Goal: Task Accomplishment & Management: Manage account settings

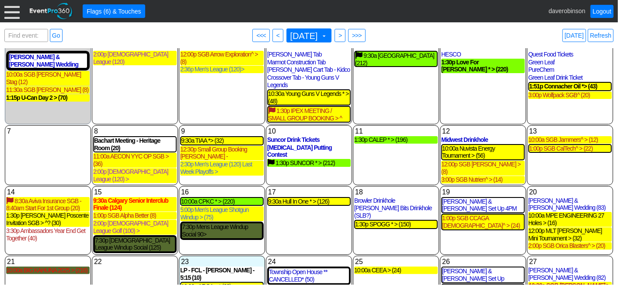
scroll to position [68, 0]
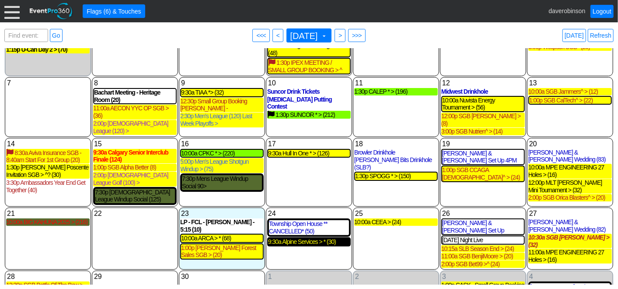
click at [316, 238] on div "9:30a Alpine Services > * (30)" at bounding box center [309, 241] width 82 height 7
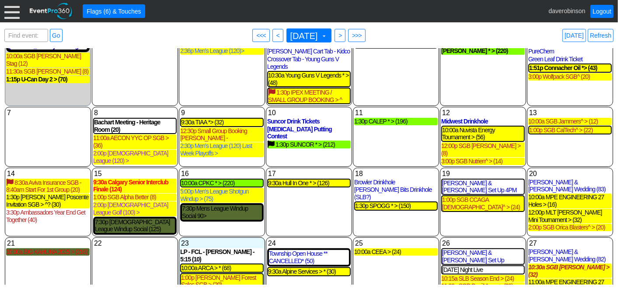
scroll to position [0, 0]
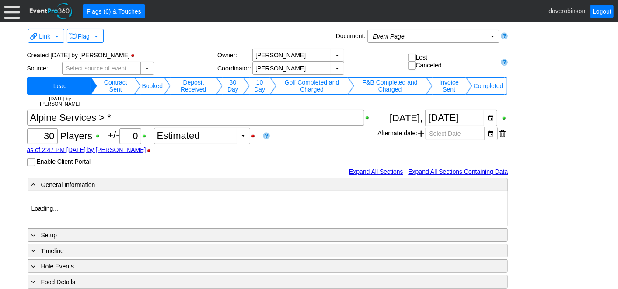
type input "Heritage Pointe Golf Club"
type input "Corporate Tournament"
type input "Scramble"
type input "Single Tee"
type input "White"
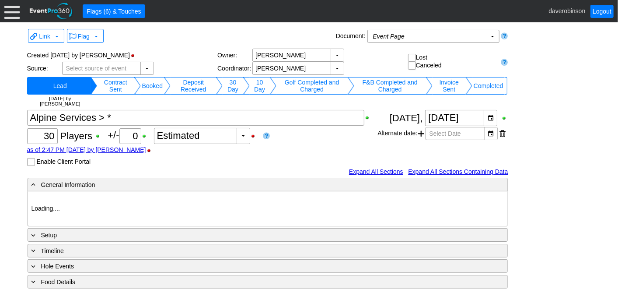
type input "Red"
type input "1197417"
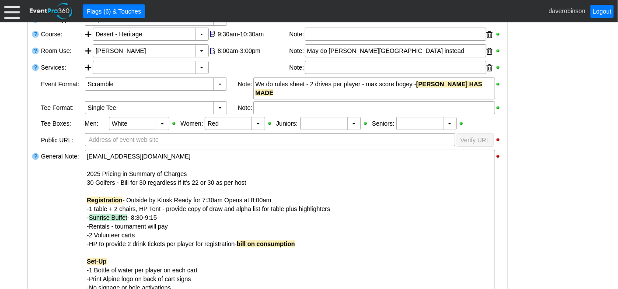
scroll to position [11, 0]
